Goal: Task Accomplishment & Management: Manage account settings

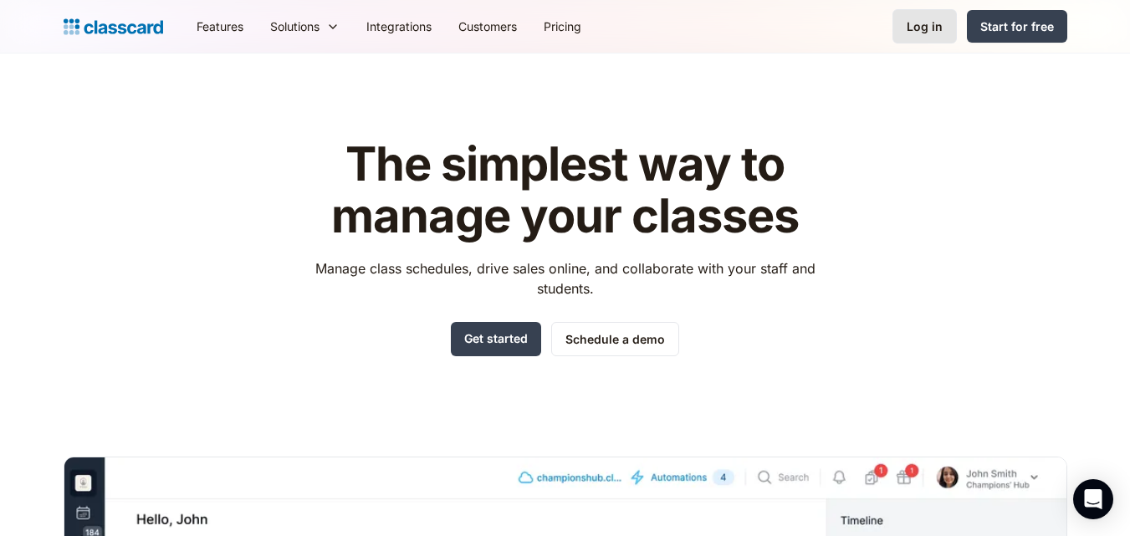
click at [938, 23] on div "Log in" at bounding box center [925, 27] width 36 height 18
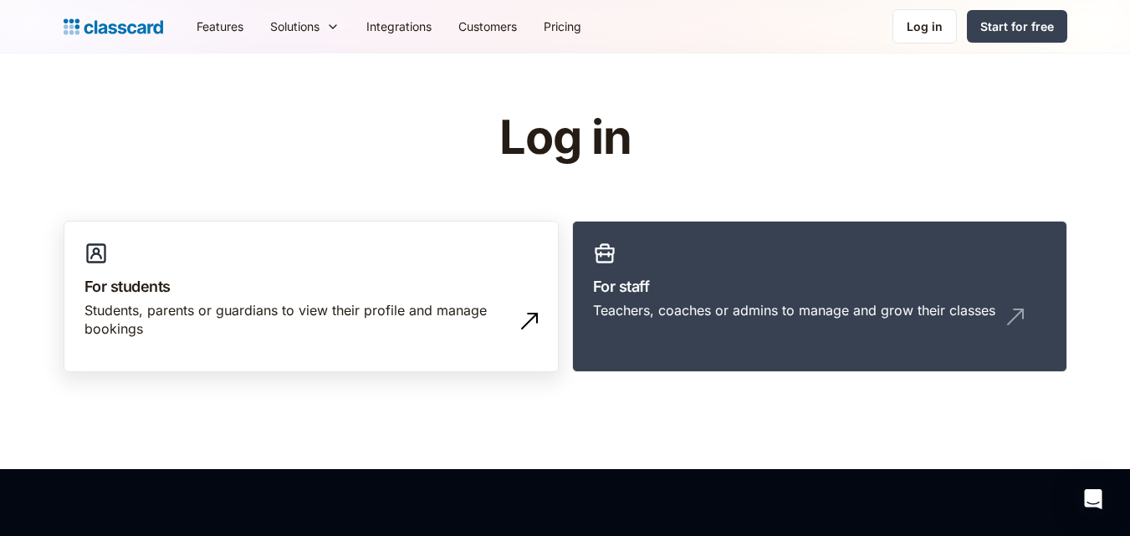
click at [319, 229] on link "For students Students, parents or guardians to view their profile and manage bo…" at bounding box center [311, 297] width 495 height 152
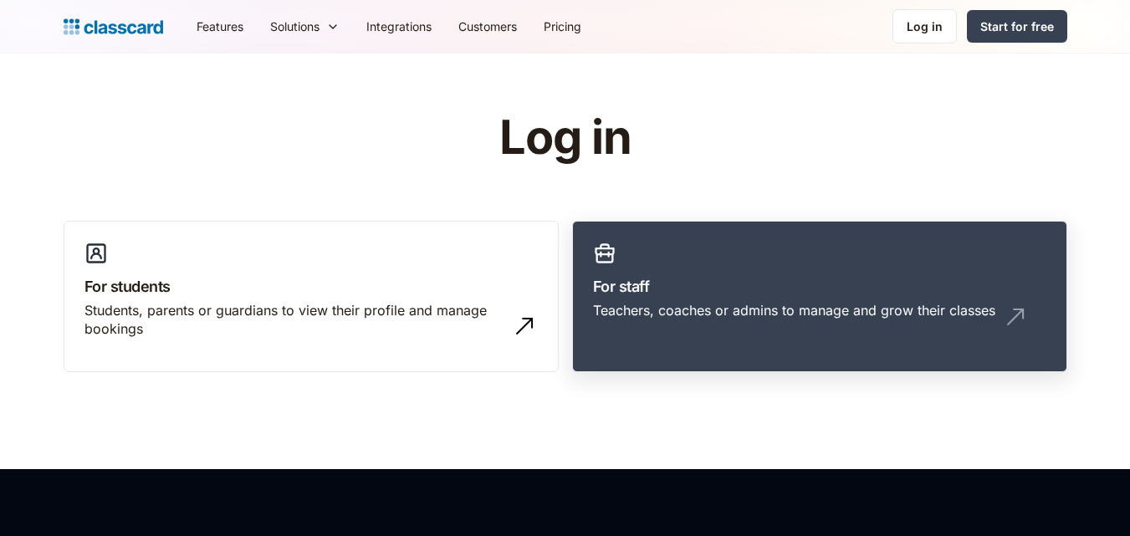
click at [703, 246] on link "For staff Teachers, coaches or admins to manage and grow their classes" at bounding box center [819, 297] width 495 height 152
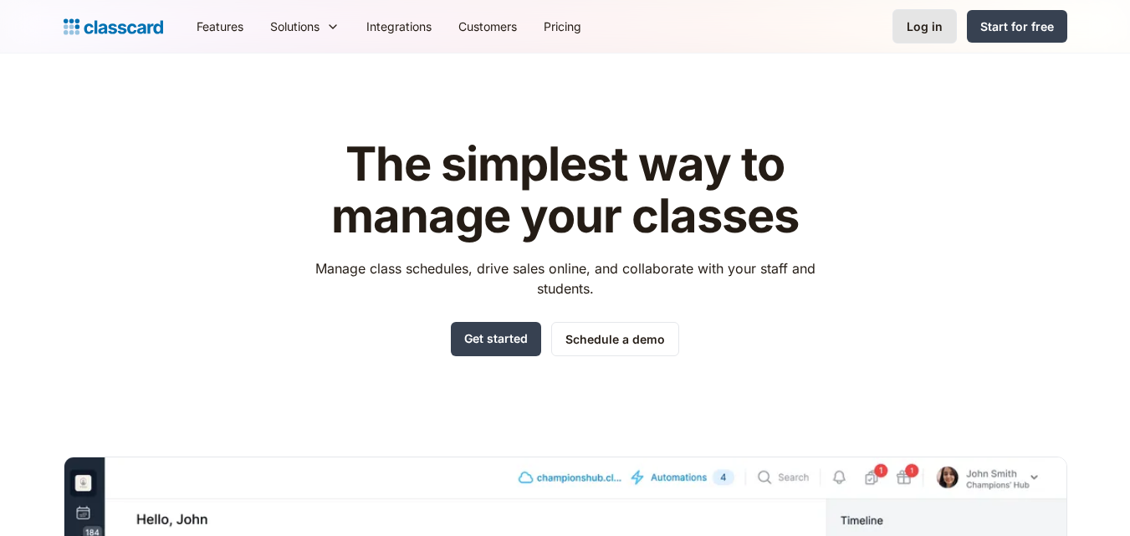
click at [934, 27] on div "Log in" at bounding box center [925, 27] width 36 height 18
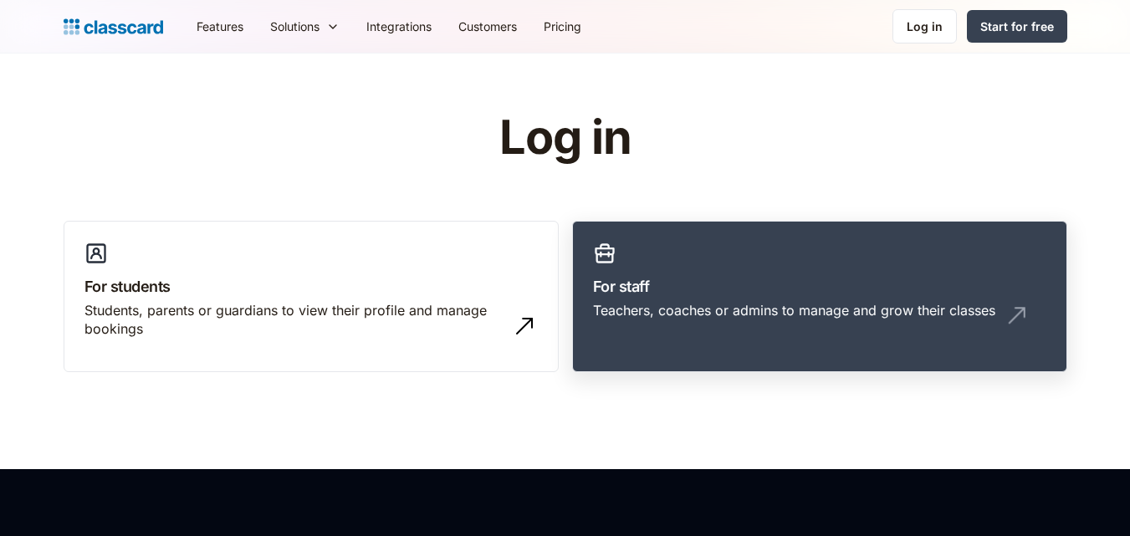
click at [712, 304] on div "Teachers, coaches or admins to manage and grow their classes" at bounding box center [794, 310] width 402 height 18
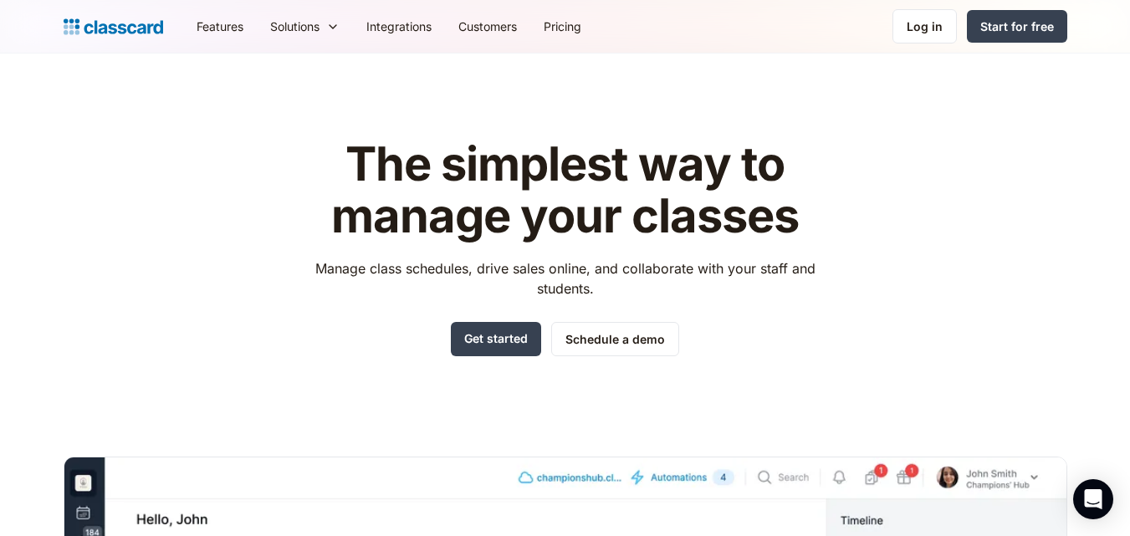
click at [890, 26] on nav "Features Resources Blog The latest industry news, updates and info. Customer st…" at bounding box center [625, 27] width 884 height 38
click at [909, 28] on div "Log in" at bounding box center [925, 27] width 36 height 18
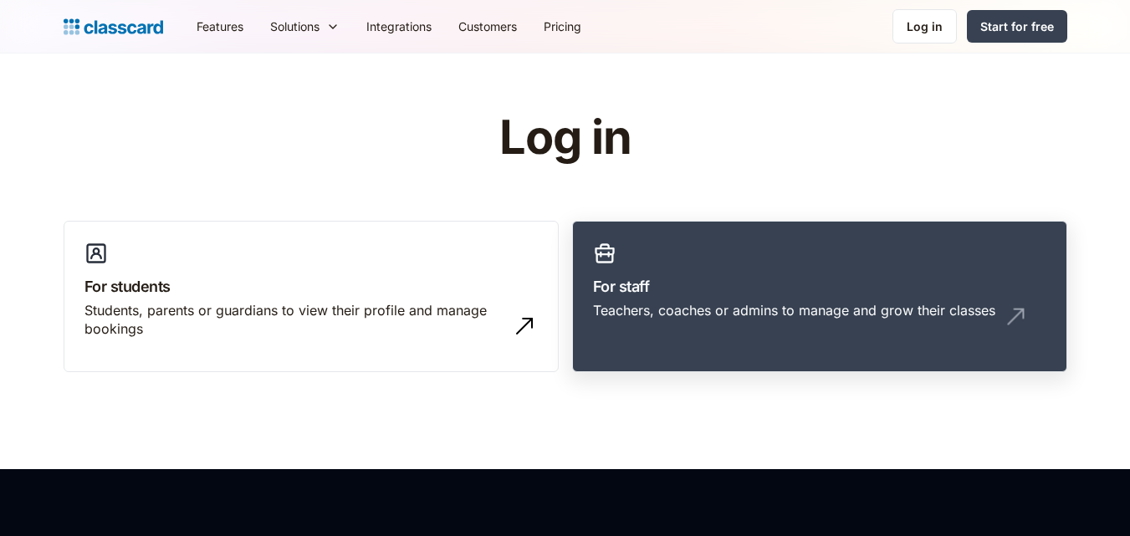
click at [678, 293] on h3 "For staff" at bounding box center [819, 286] width 453 height 23
